Goal: Information Seeking & Learning: Learn about a topic

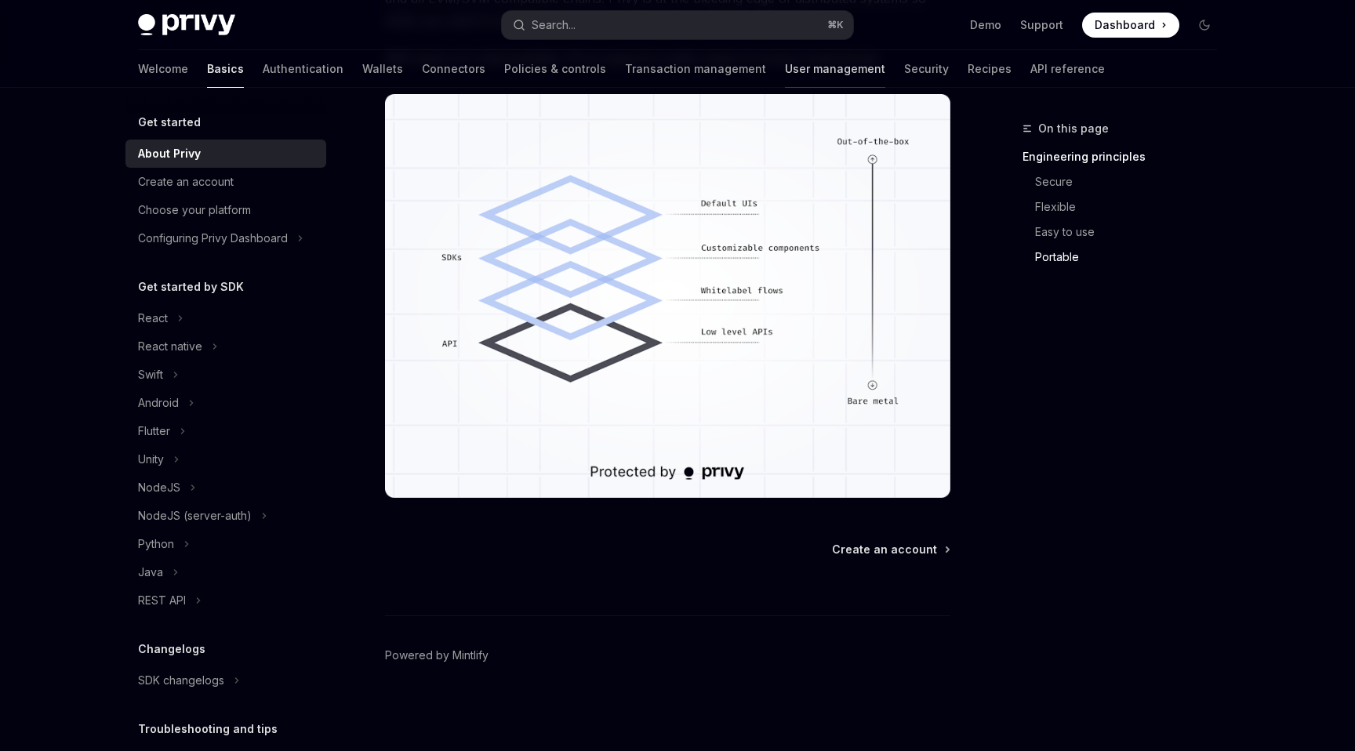
click at [785, 72] on link "User management" at bounding box center [835, 69] width 100 height 38
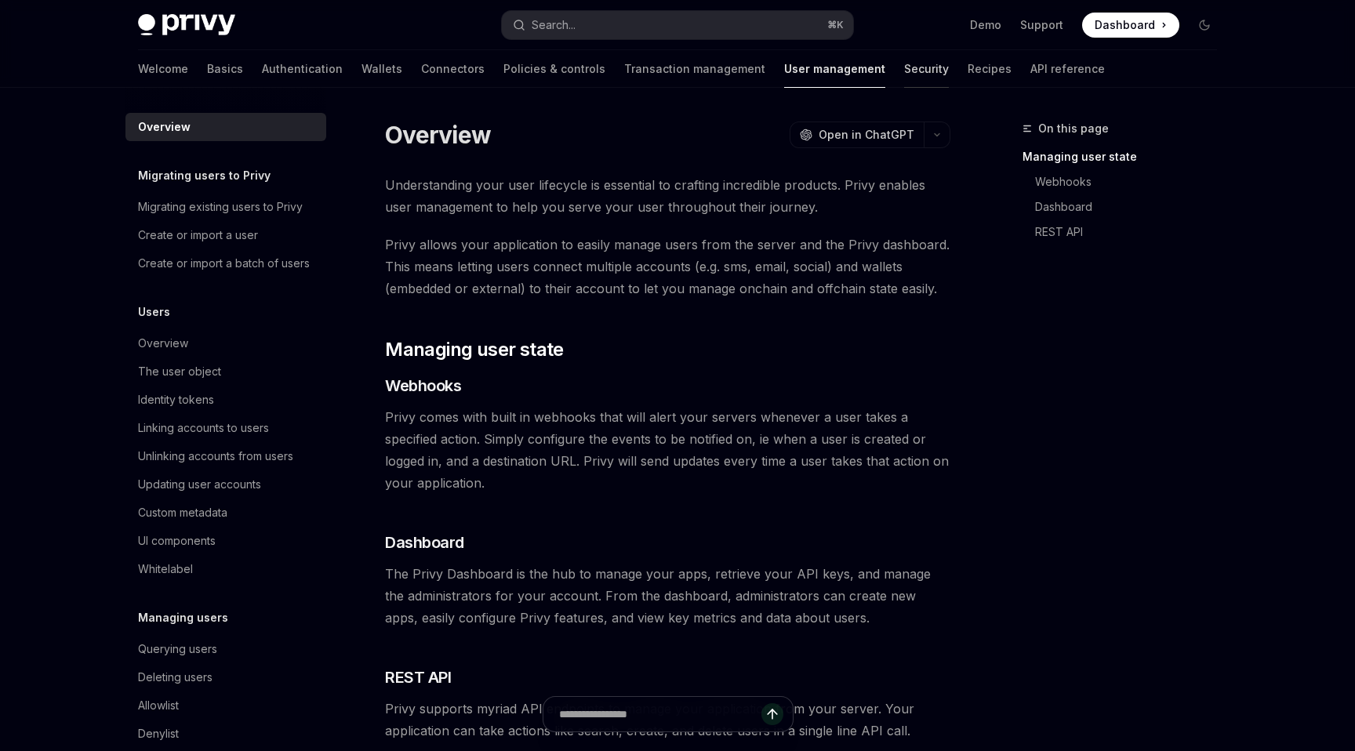
click at [904, 68] on link "Security" at bounding box center [926, 69] width 45 height 38
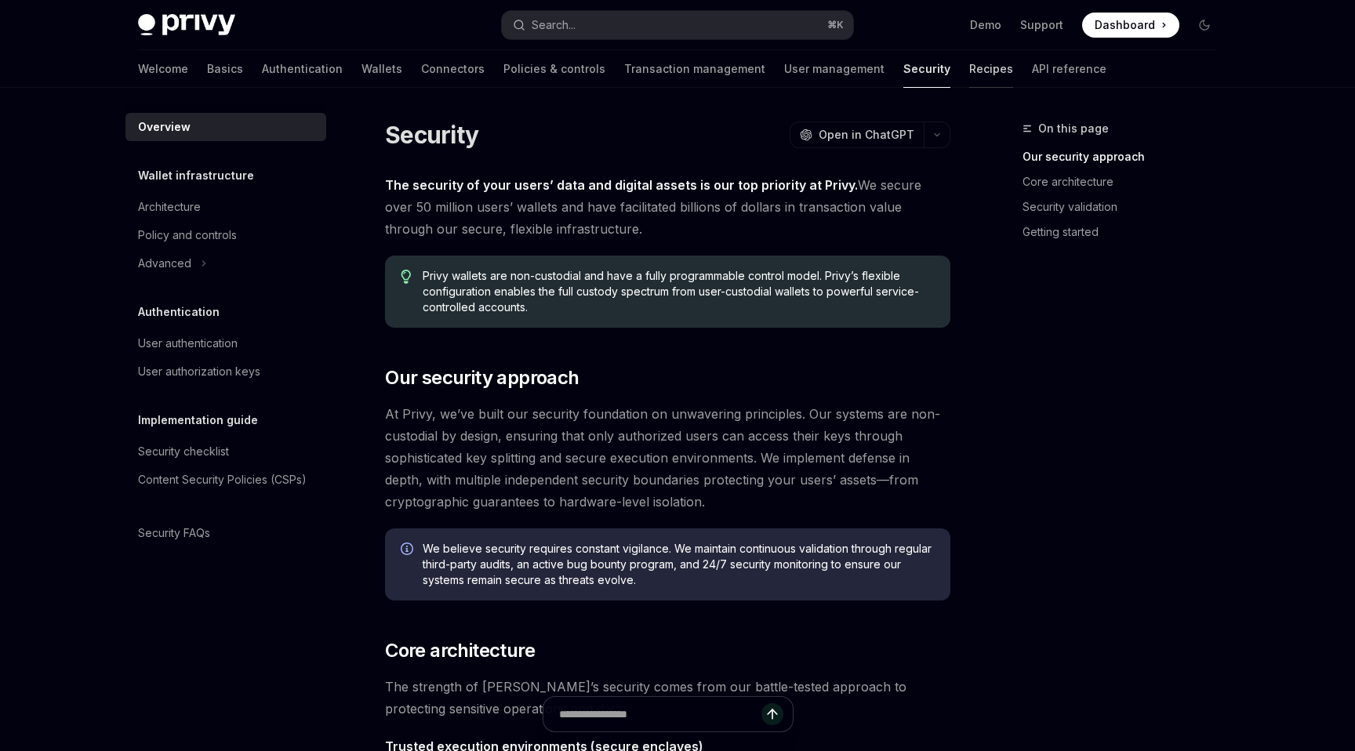
click at [969, 69] on link "Recipes" at bounding box center [991, 69] width 44 height 38
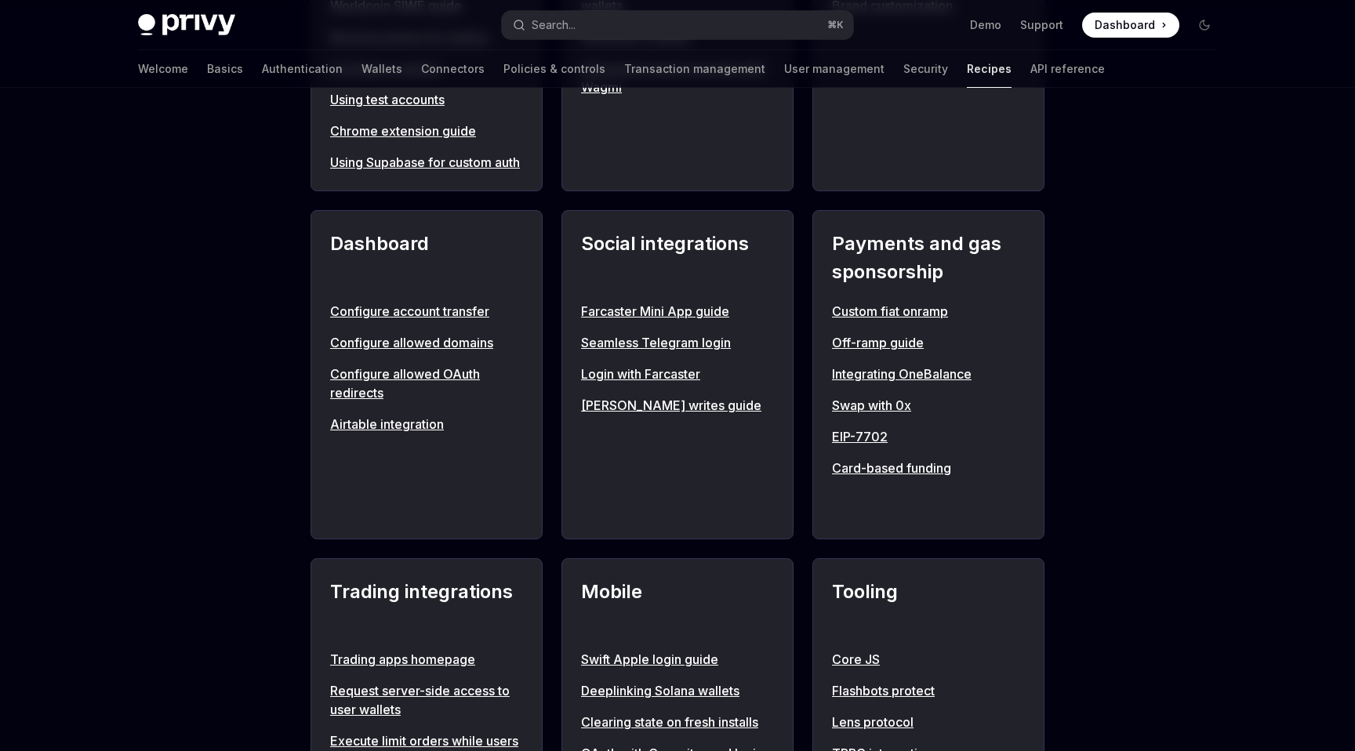
scroll to position [872, 0]
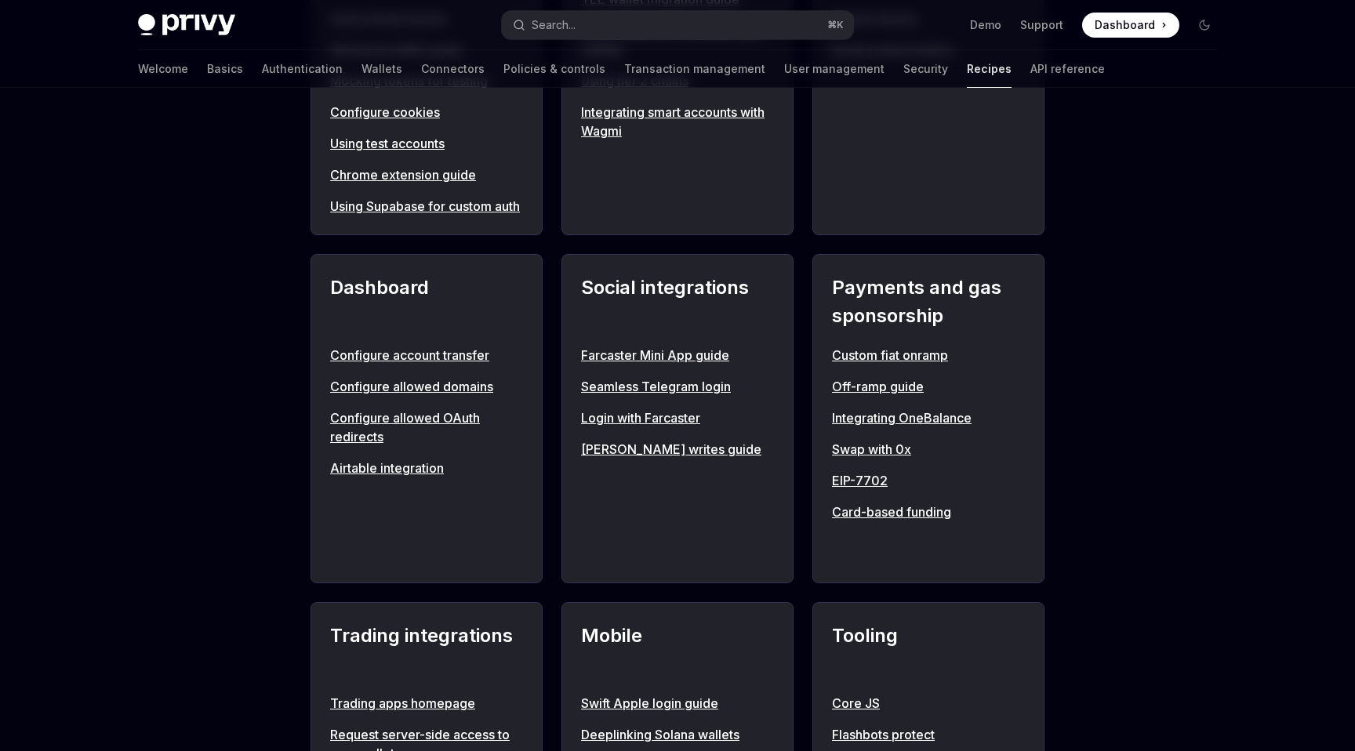
click at [877, 459] on link "Swap with 0x" at bounding box center [928, 449] width 193 height 19
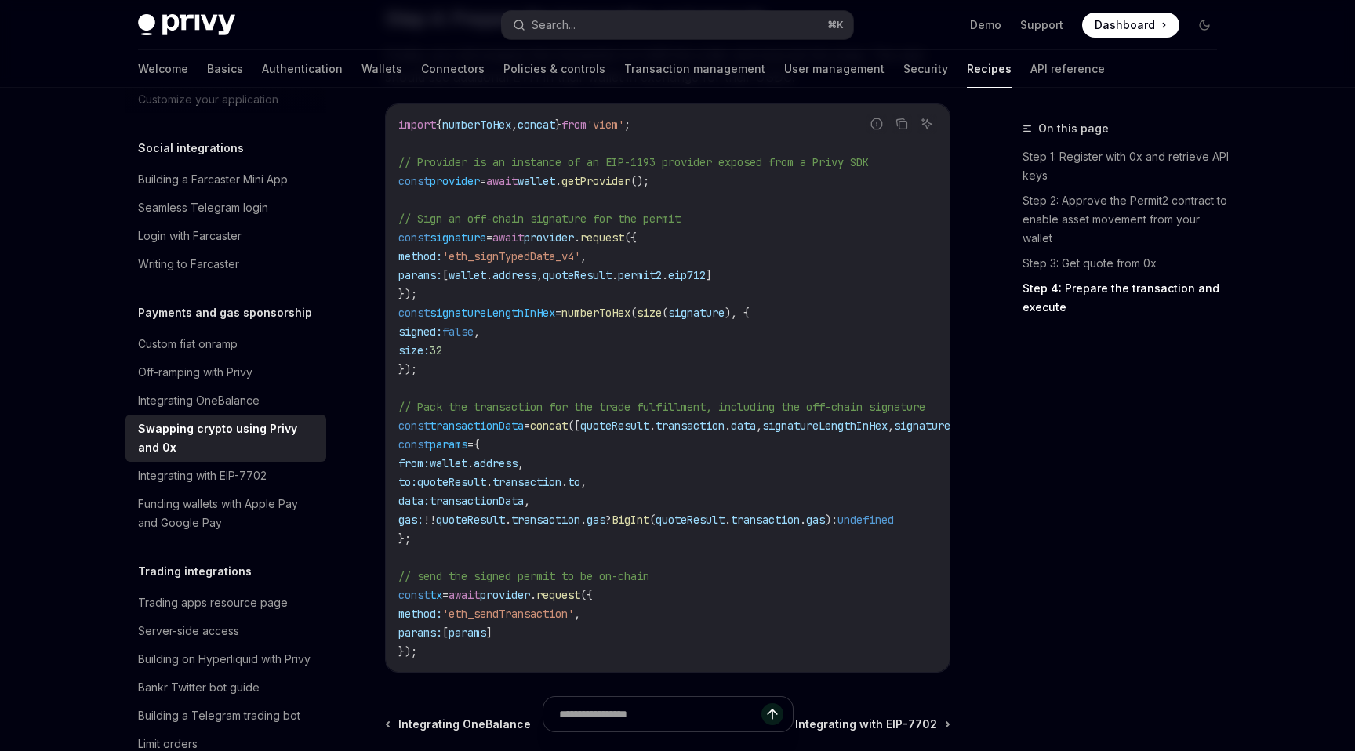
scroll to position [1675, 0]
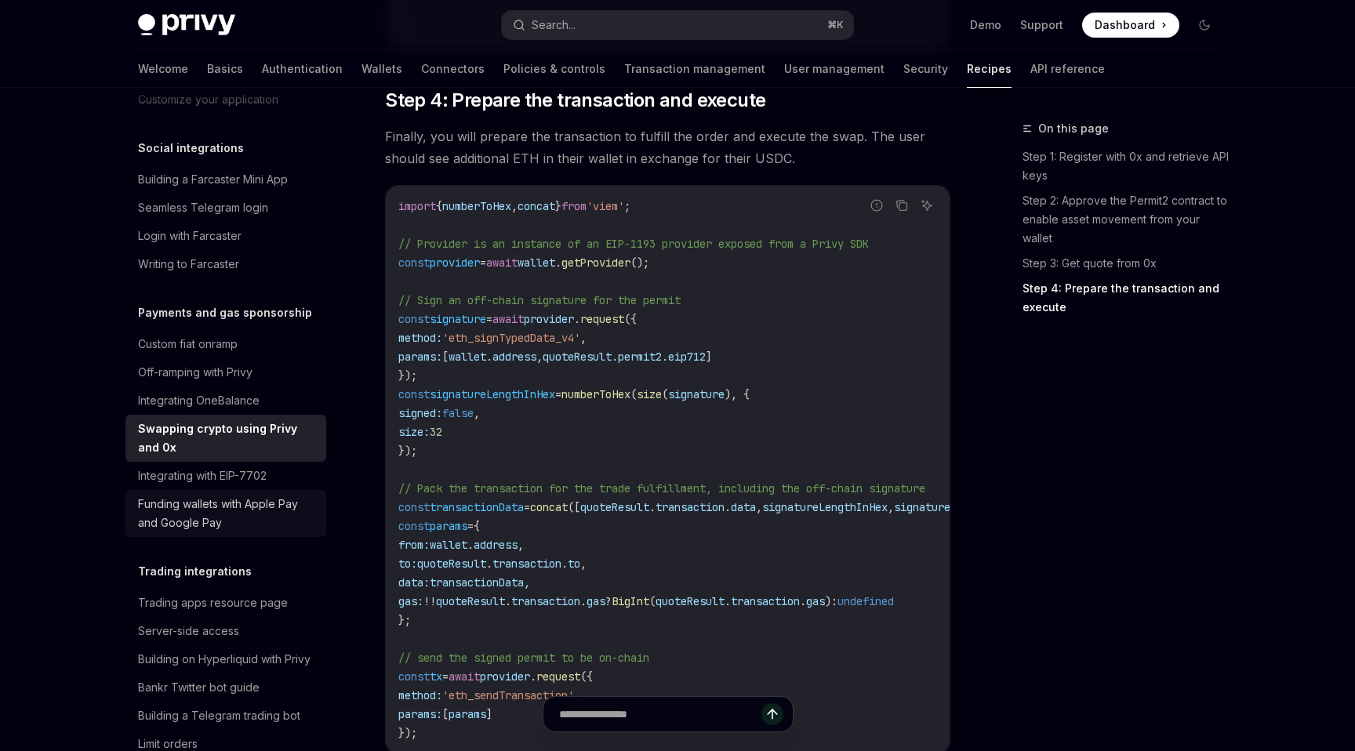
click at [159, 495] on div "Funding wallets with Apple Pay and Google Pay" at bounding box center [227, 514] width 179 height 38
type textarea "*"
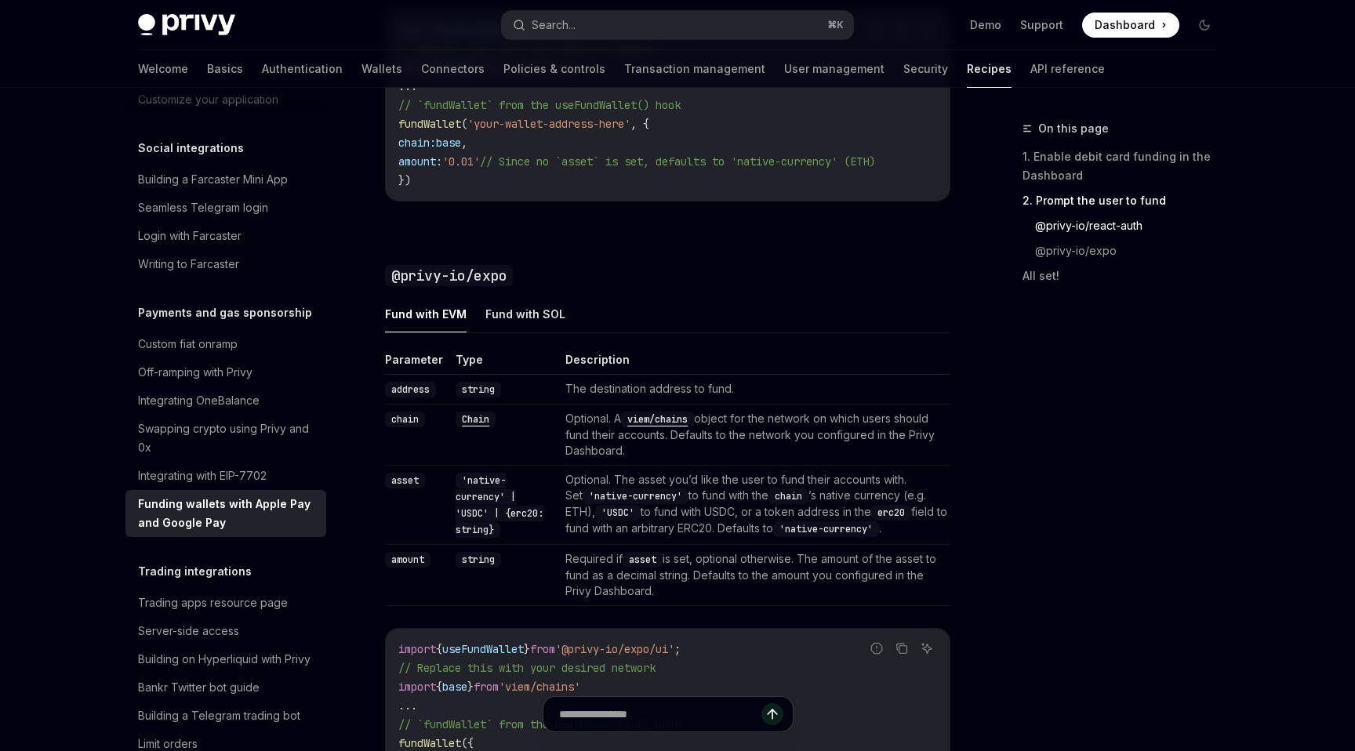
scroll to position [1558, 0]
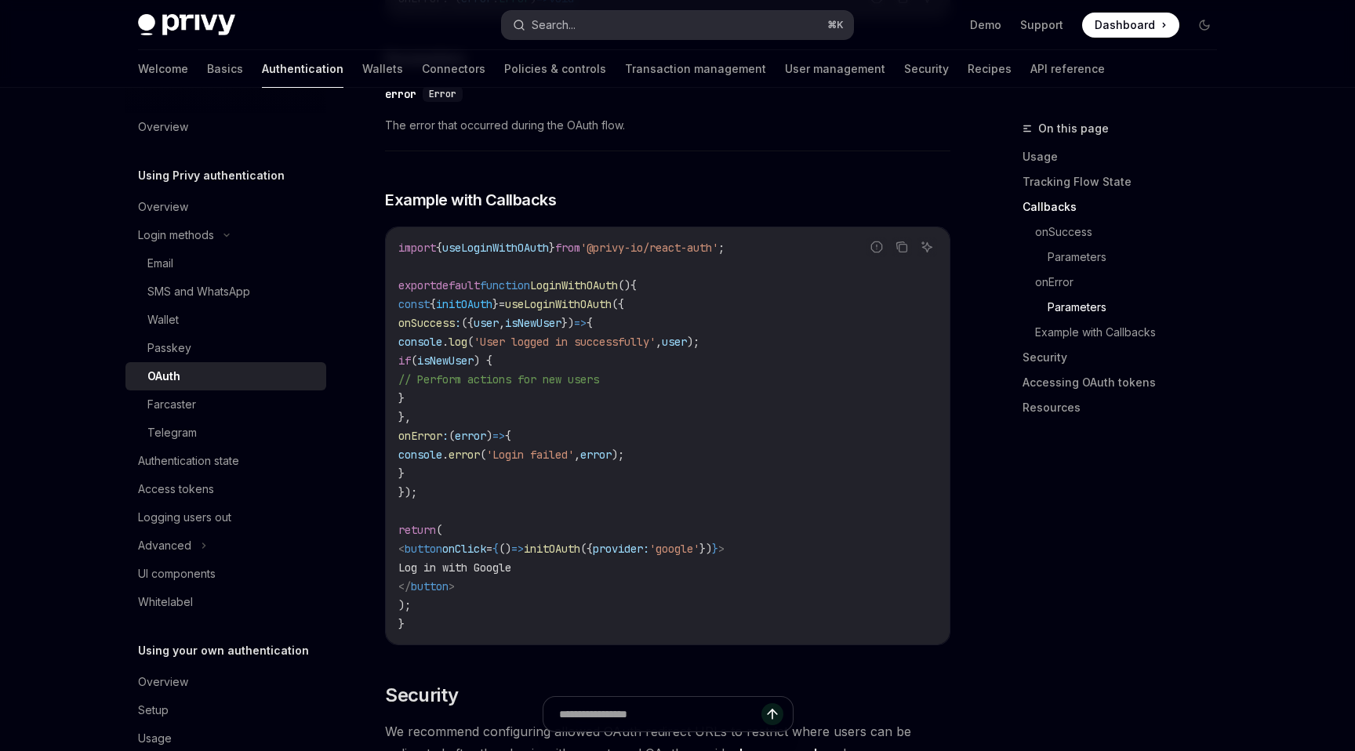
scroll to position [0, 53]
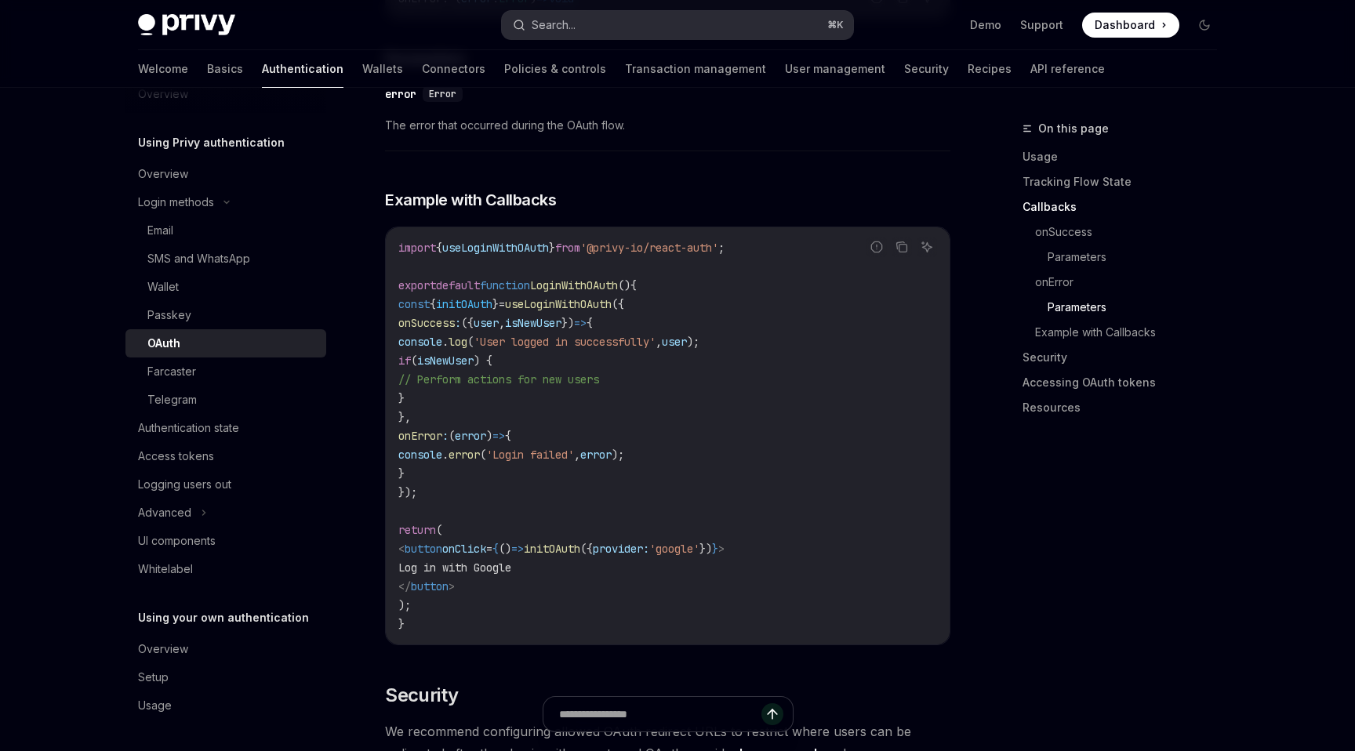
click at [700, 29] on button "Search... ⌘ K" at bounding box center [677, 25] width 351 height 28
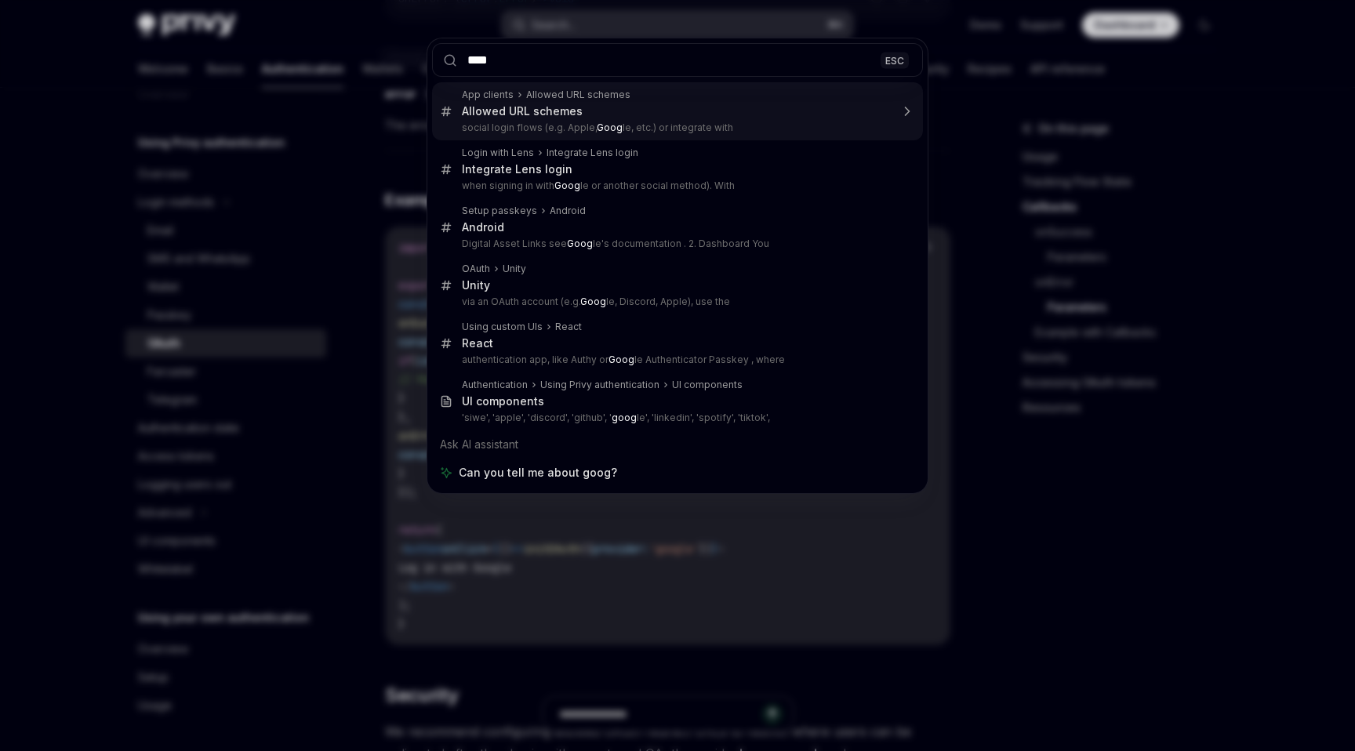
type input "***"
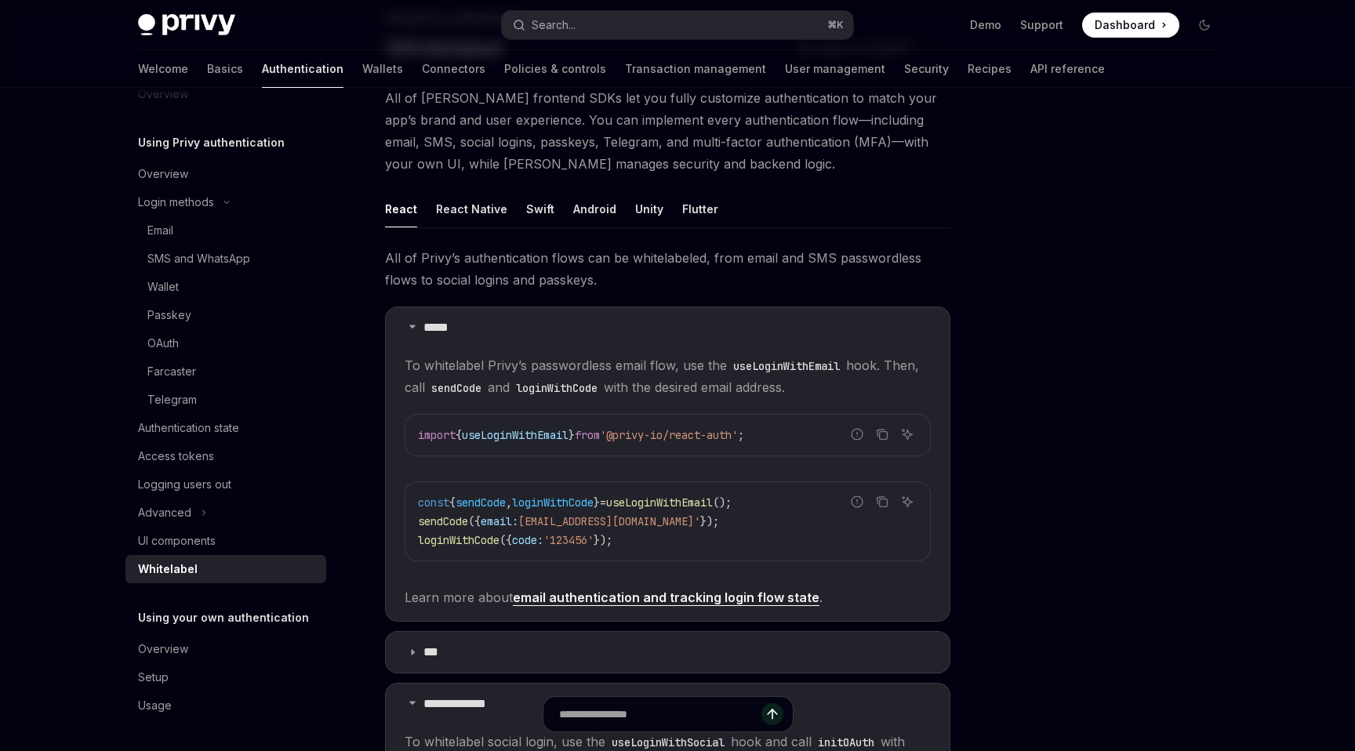
scroll to position [112, 0]
click at [191, 346] on div "OAuth" at bounding box center [231, 343] width 169 height 19
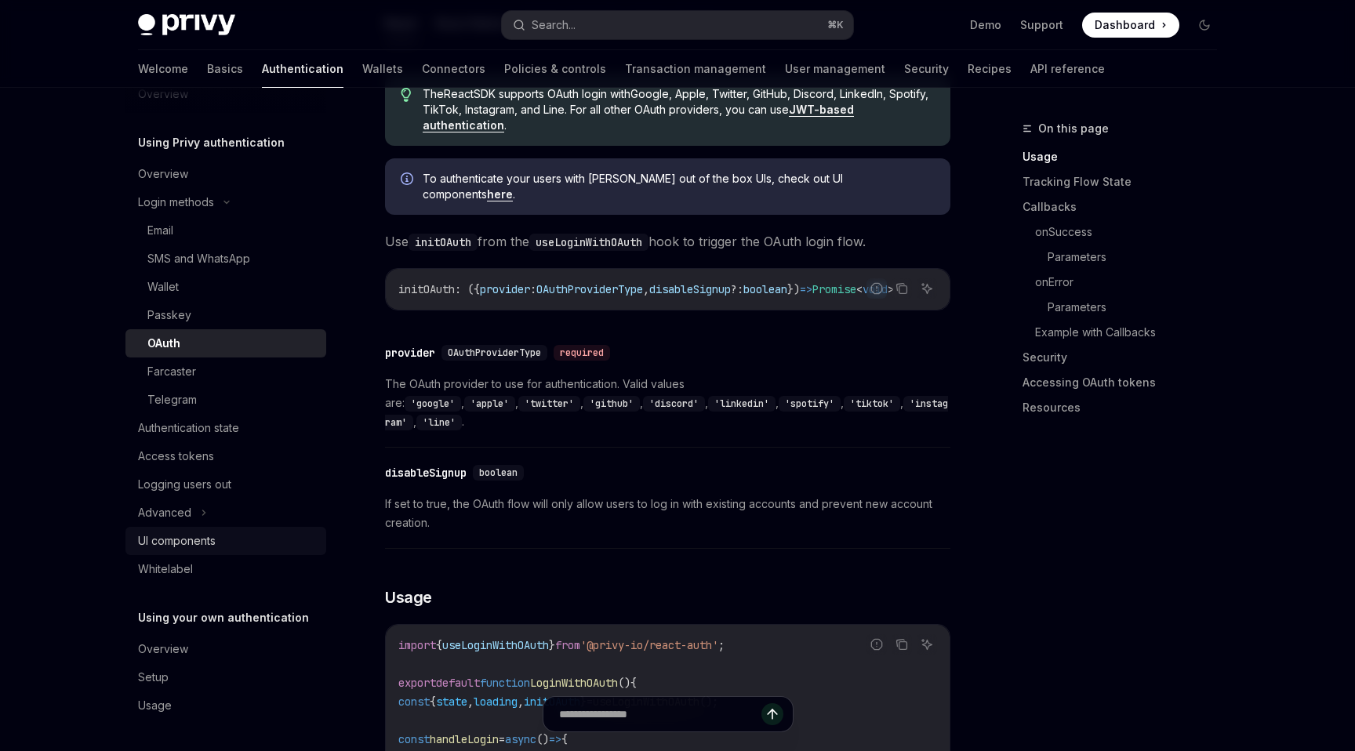
scroll to position [472, 0]
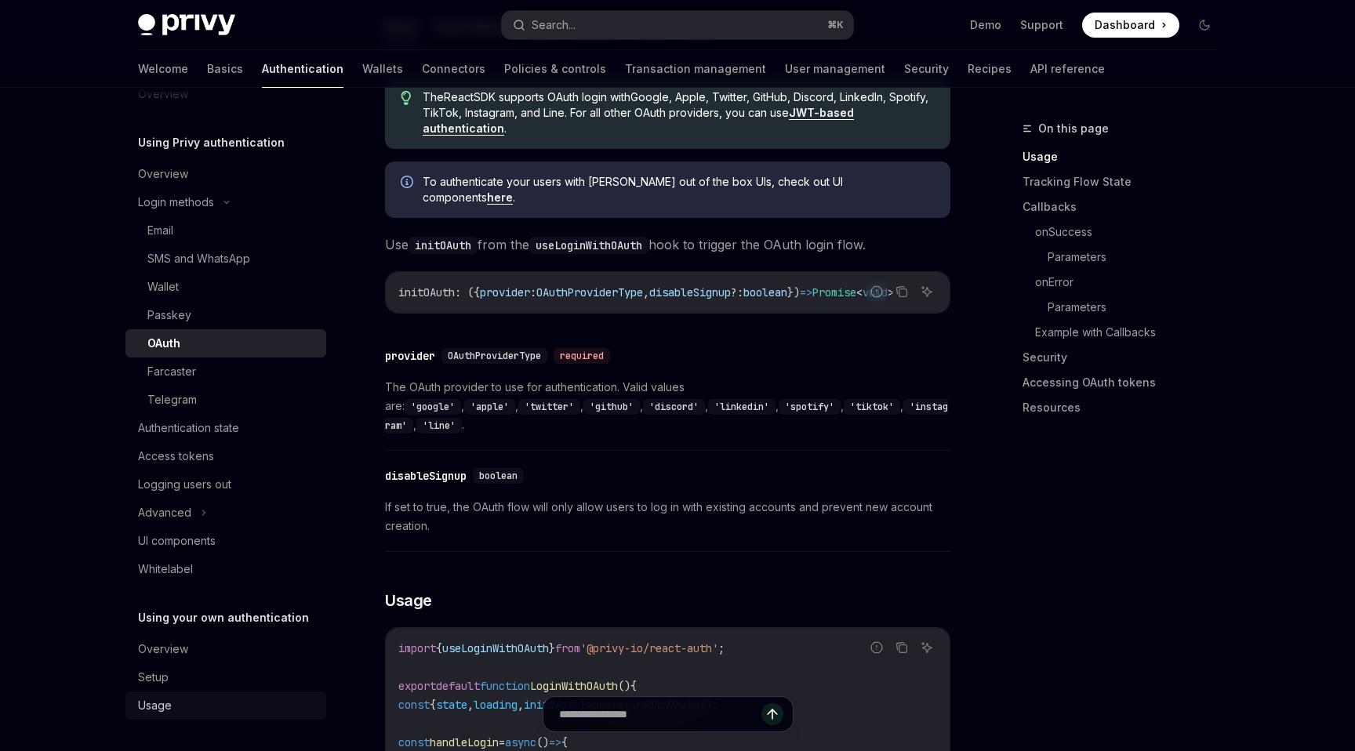
click at [167, 696] on link "Usage" at bounding box center [225, 706] width 201 height 28
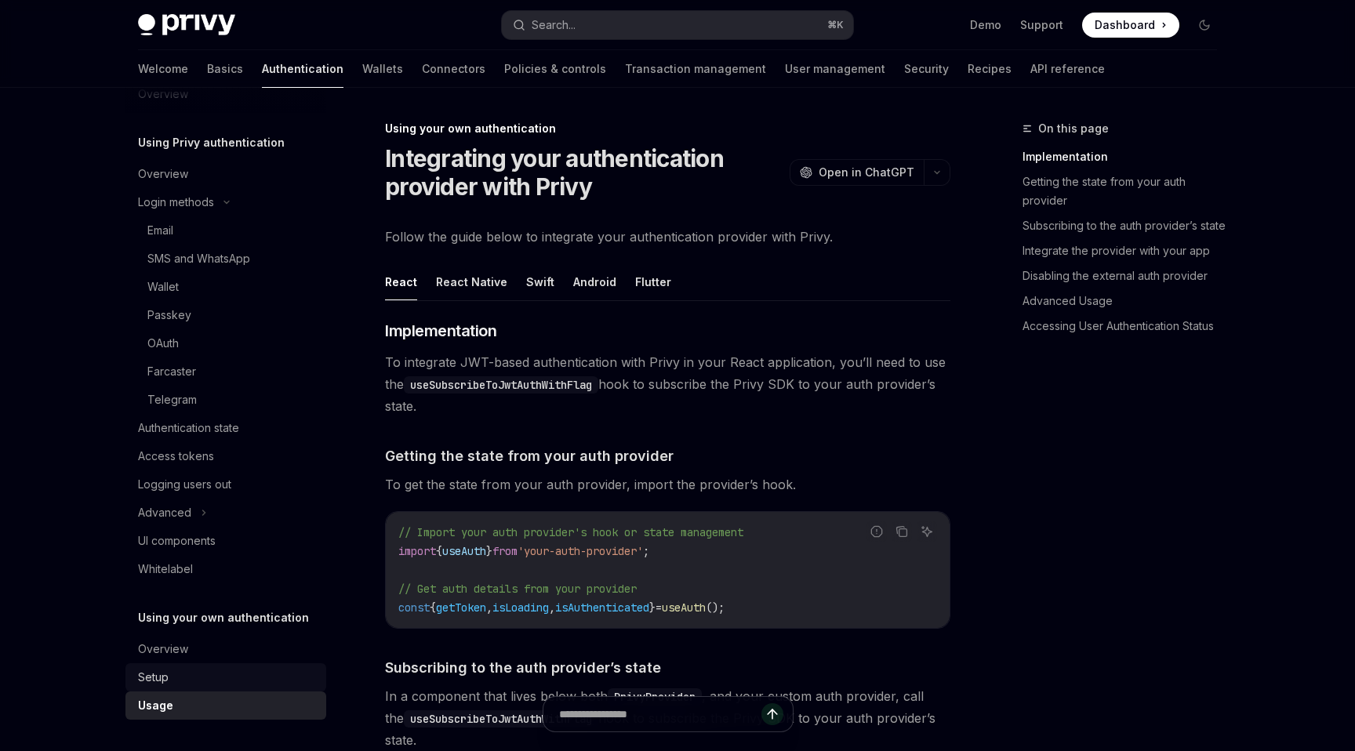
click at [165, 679] on div "Setup" at bounding box center [153, 677] width 31 height 19
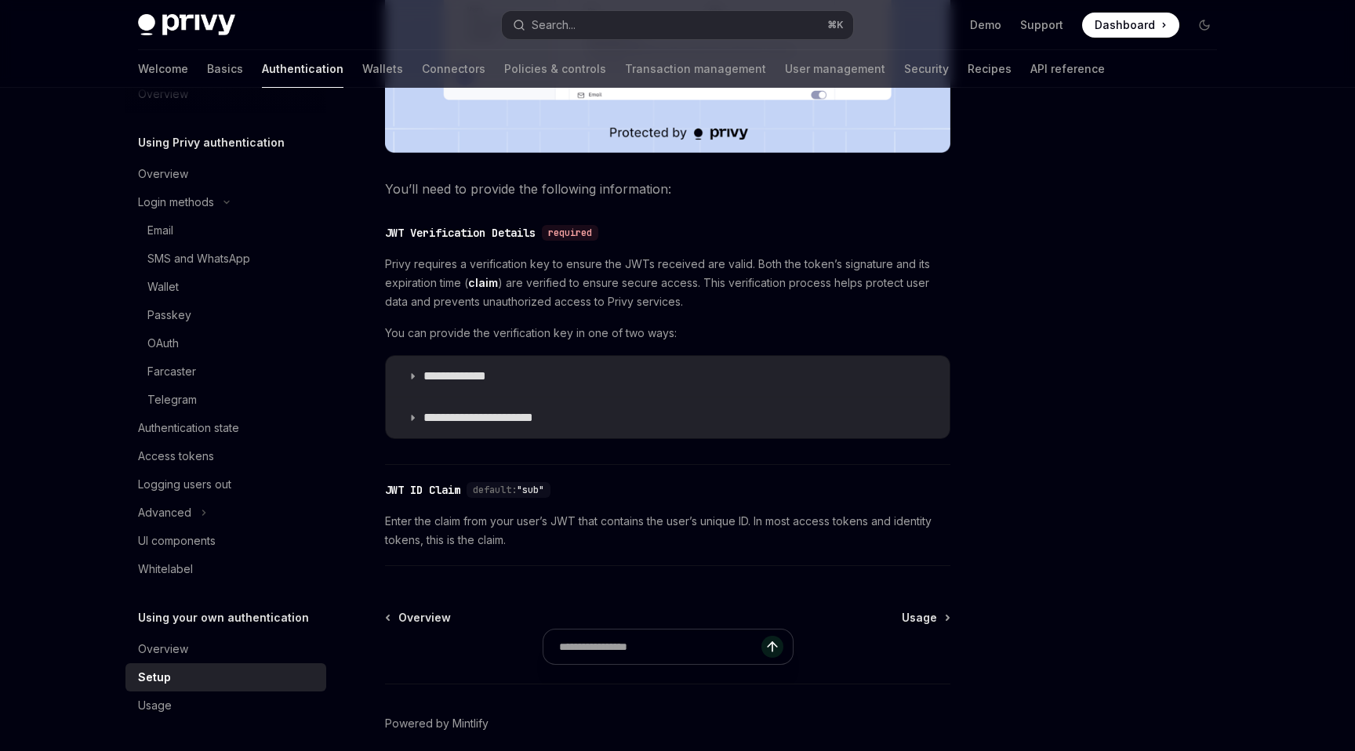
scroll to position [758, 0]
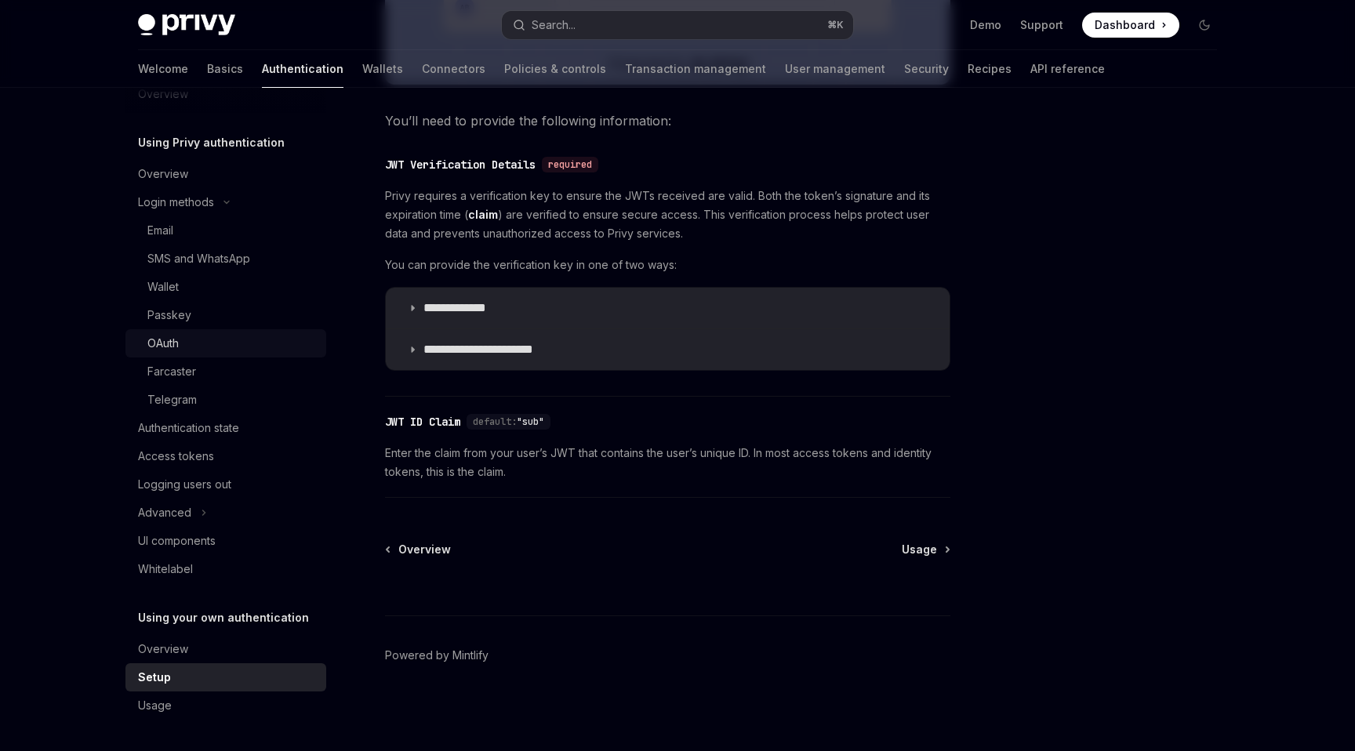
click at [190, 345] on div "OAuth" at bounding box center [231, 343] width 169 height 19
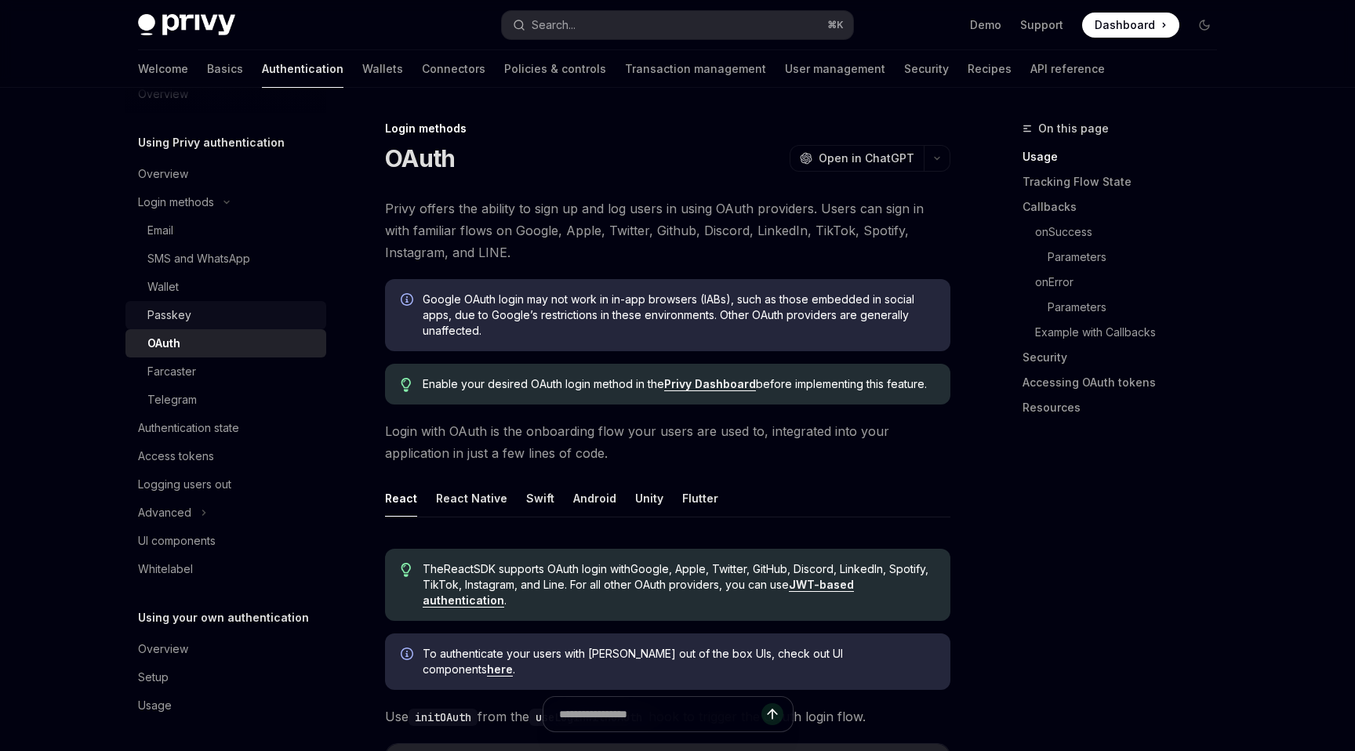
click at [162, 322] on div "Passkey" at bounding box center [169, 315] width 44 height 19
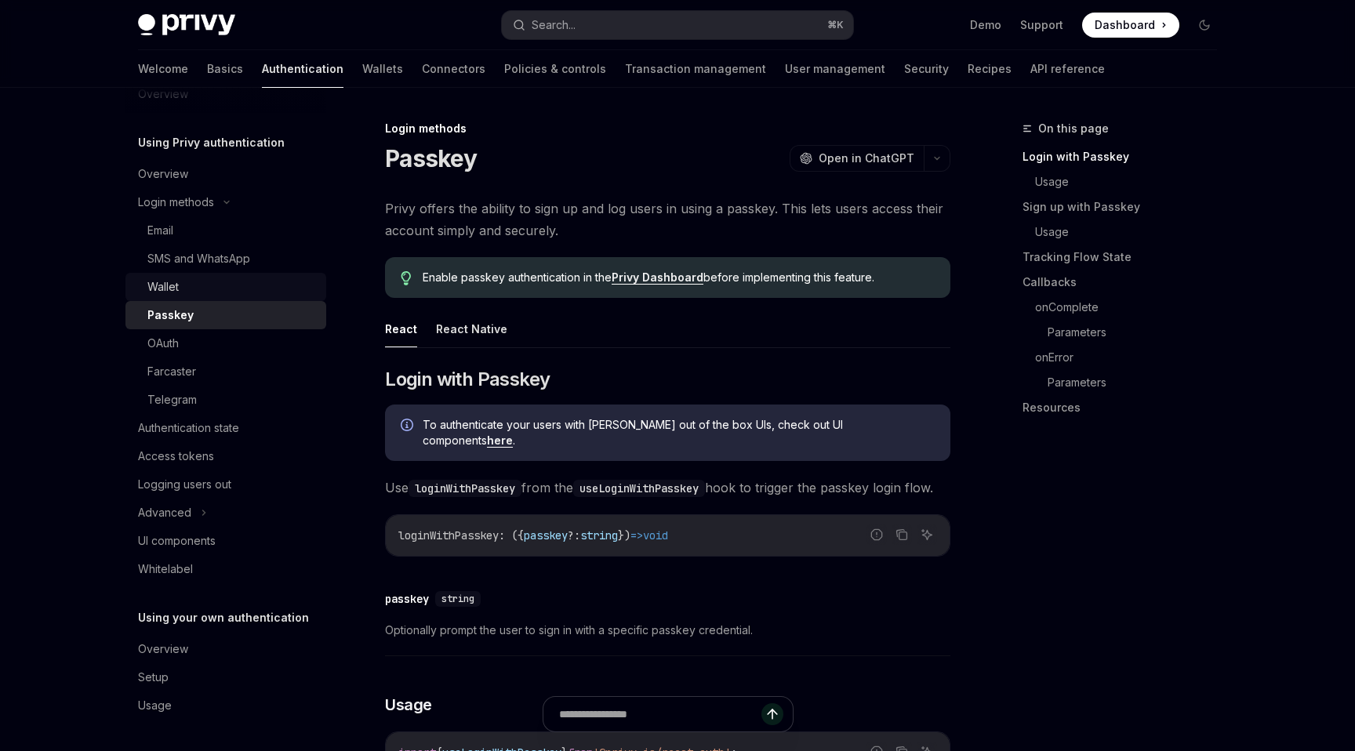
click at [161, 293] on div "Wallet" at bounding box center [162, 287] width 31 height 19
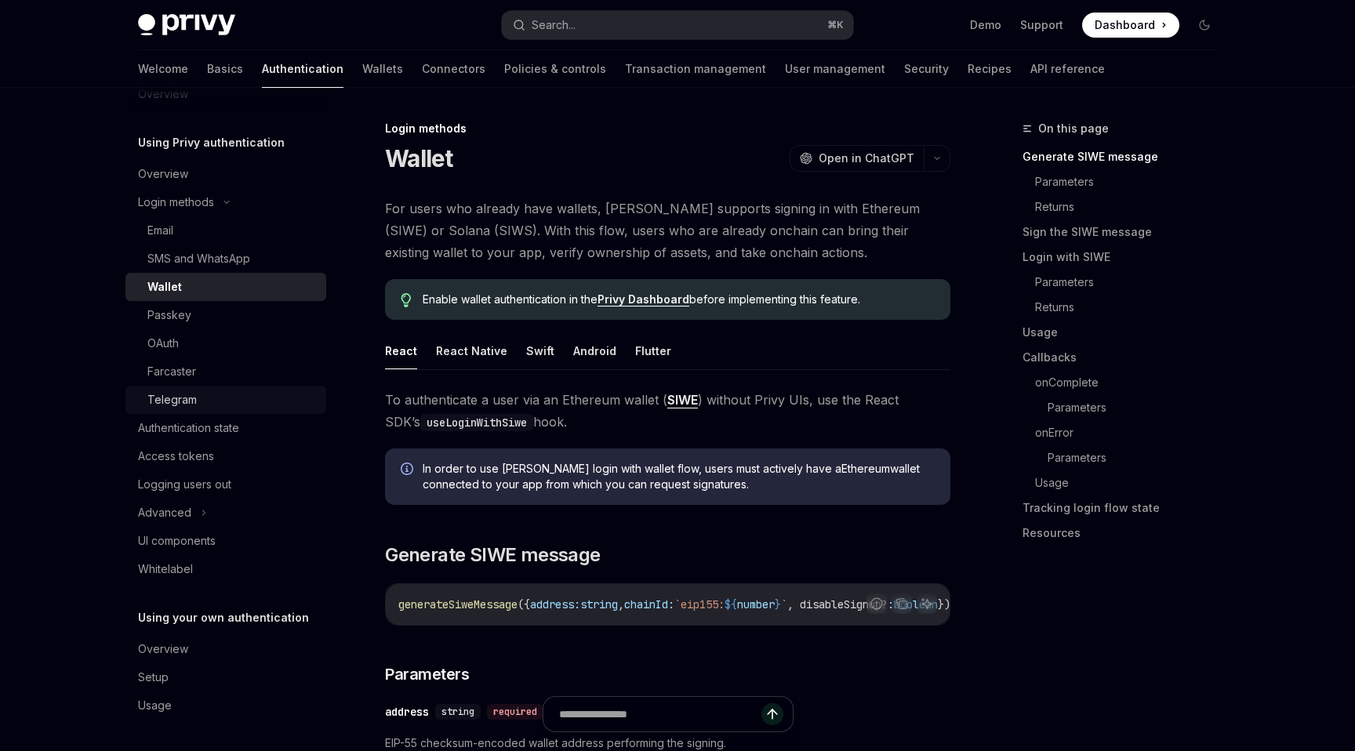
click at [198, 398] on div "Telegram" at bounding box center [231, 400] width 169 height 19
type textarea "*"
